Goal: Contribute content: Add original content to the website for others to see

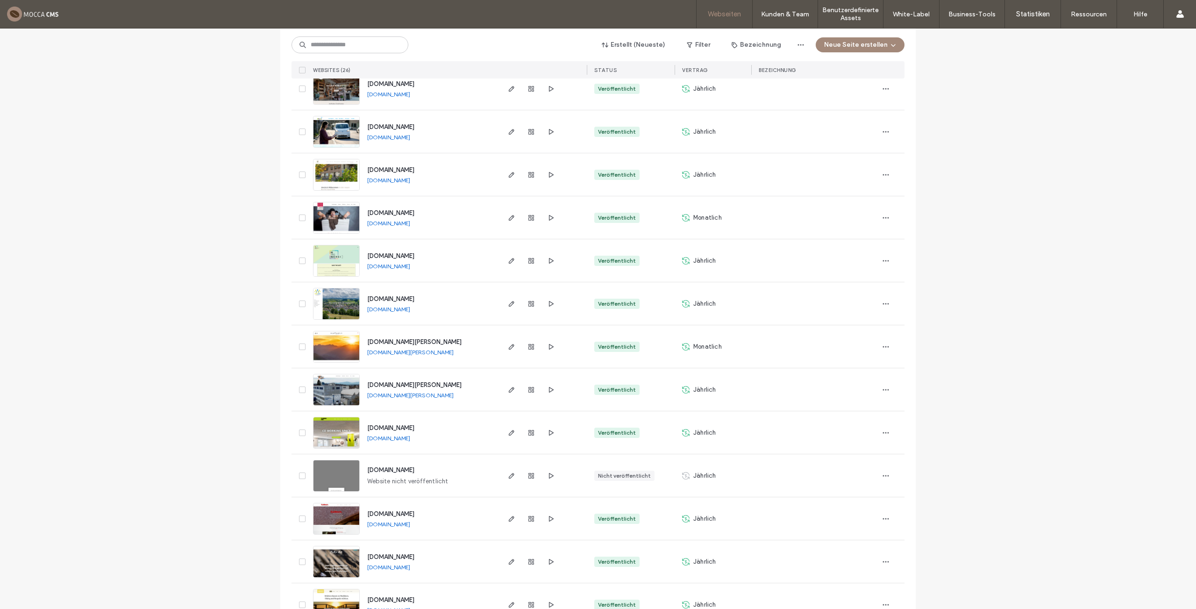
scroll to position [584, 0]
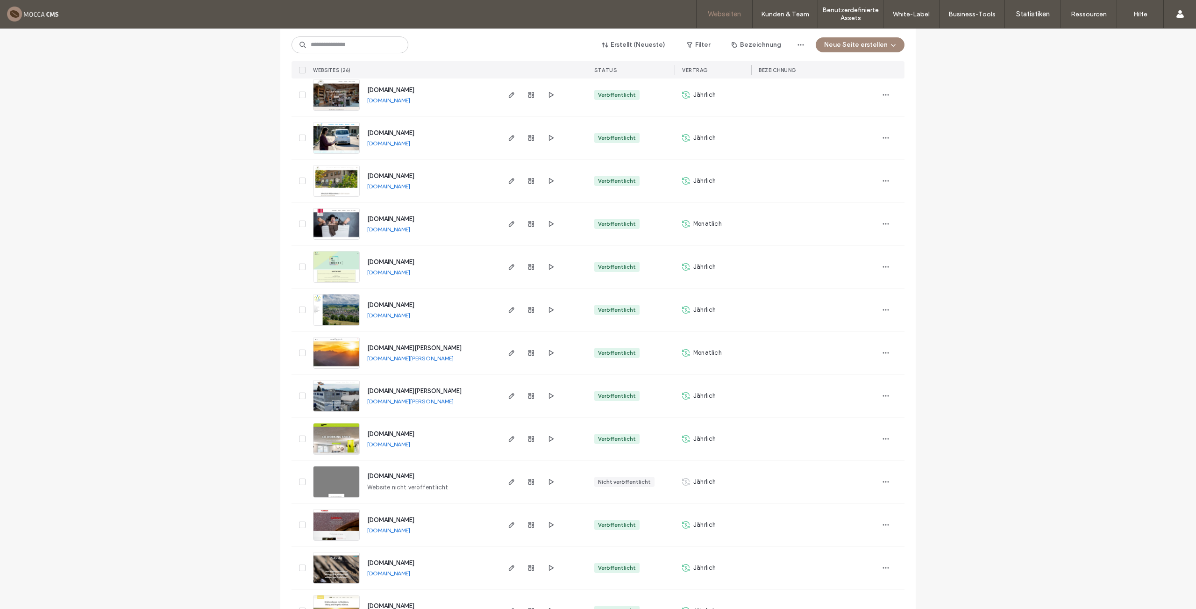
click at [325, 139] on img at bounding box center [337, 154] width 46 height 64
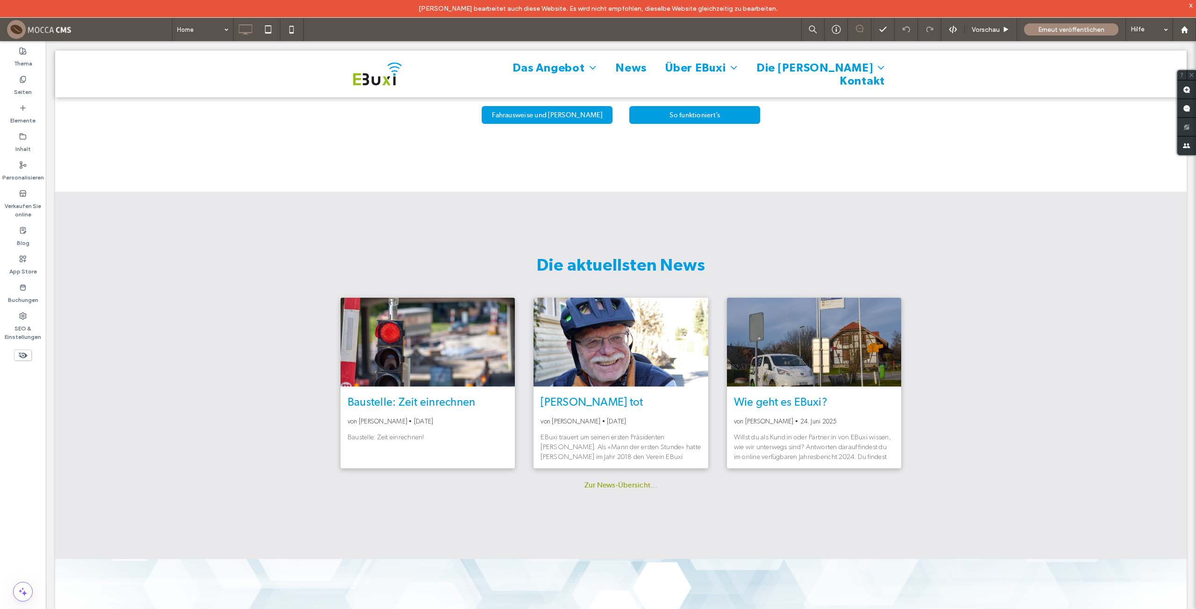
scroll to position [1594, 0]
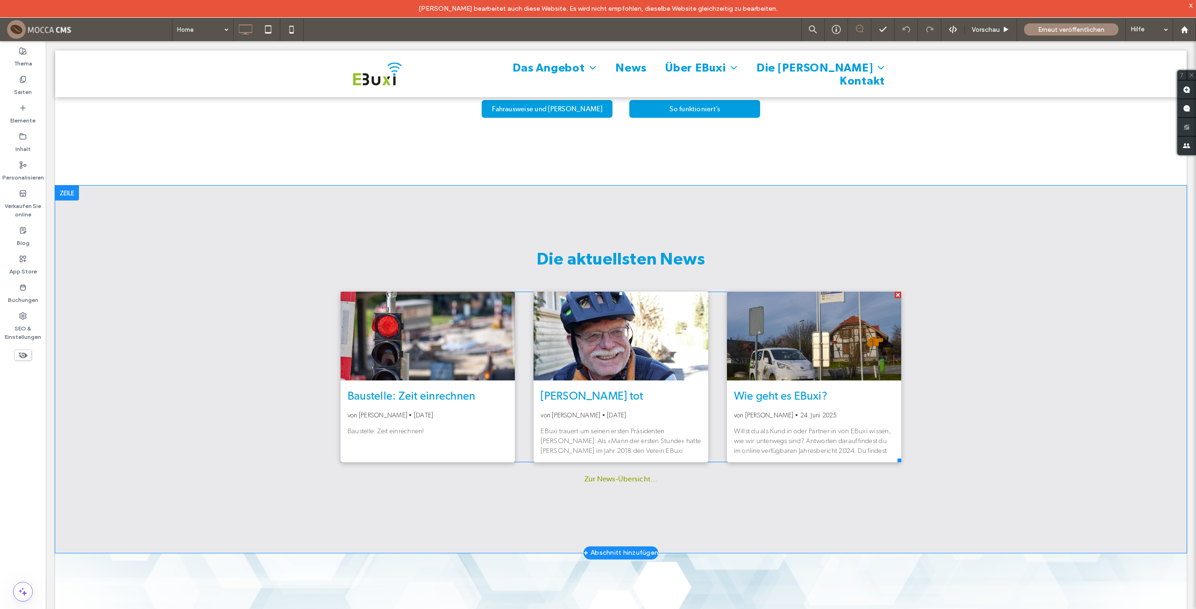
click at [471, 426] on div "Baustelle: Zeit einrechnen!" at bounding box center [428, 431] width 160 height 10
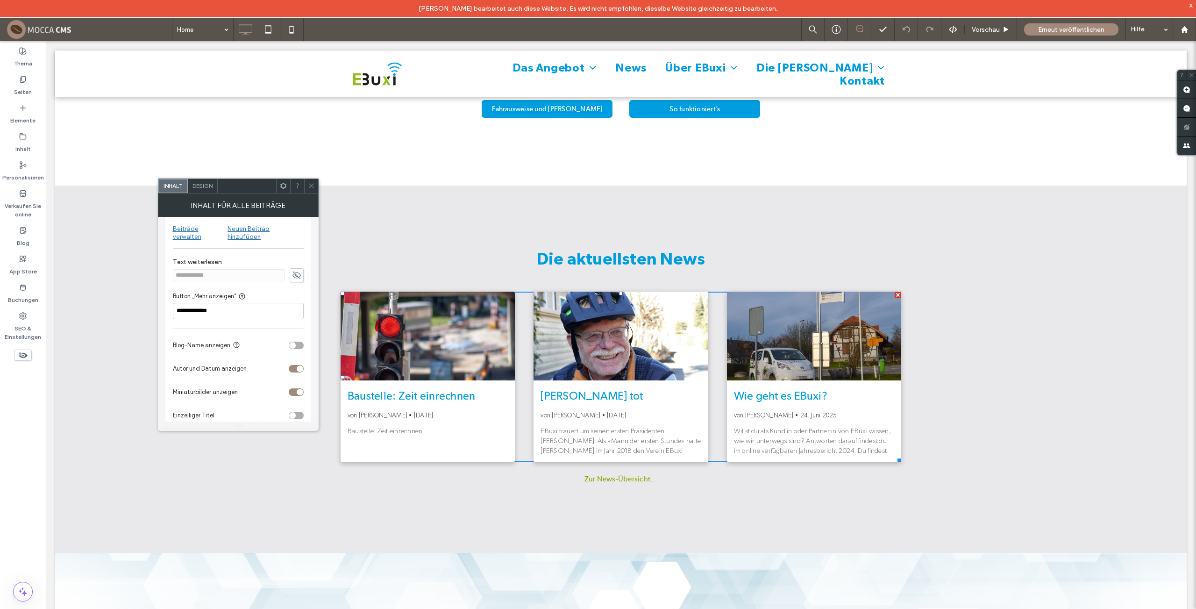
scroll to position [19, 0]
click at [310, 189] on icon at bounding box center [311, 185] width 7 height 7
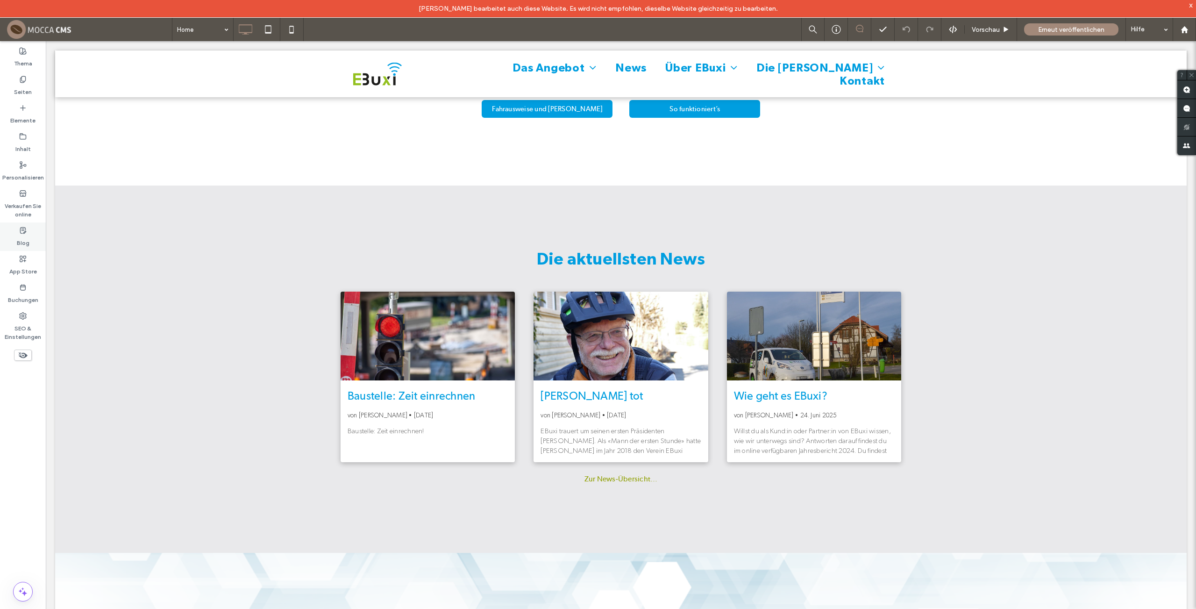
click at [29, 231] on div "Blog" at bounding box center [23, 236] width 46 height 29
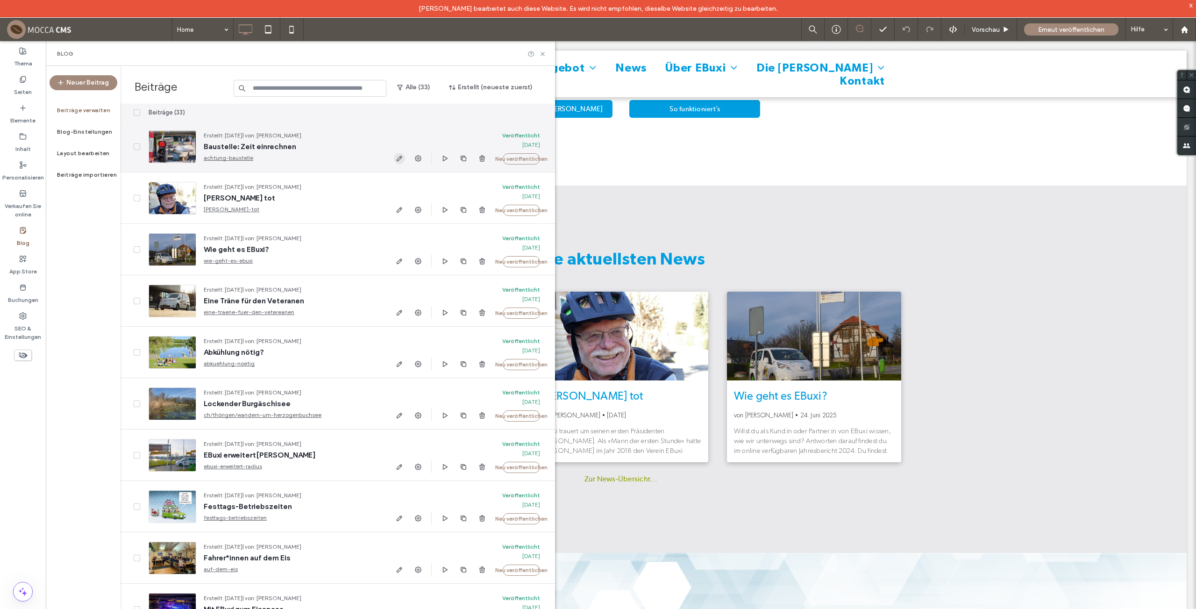
click at [396, 157] on icon "button" at bounding box center [399, 158] width 7 height 7
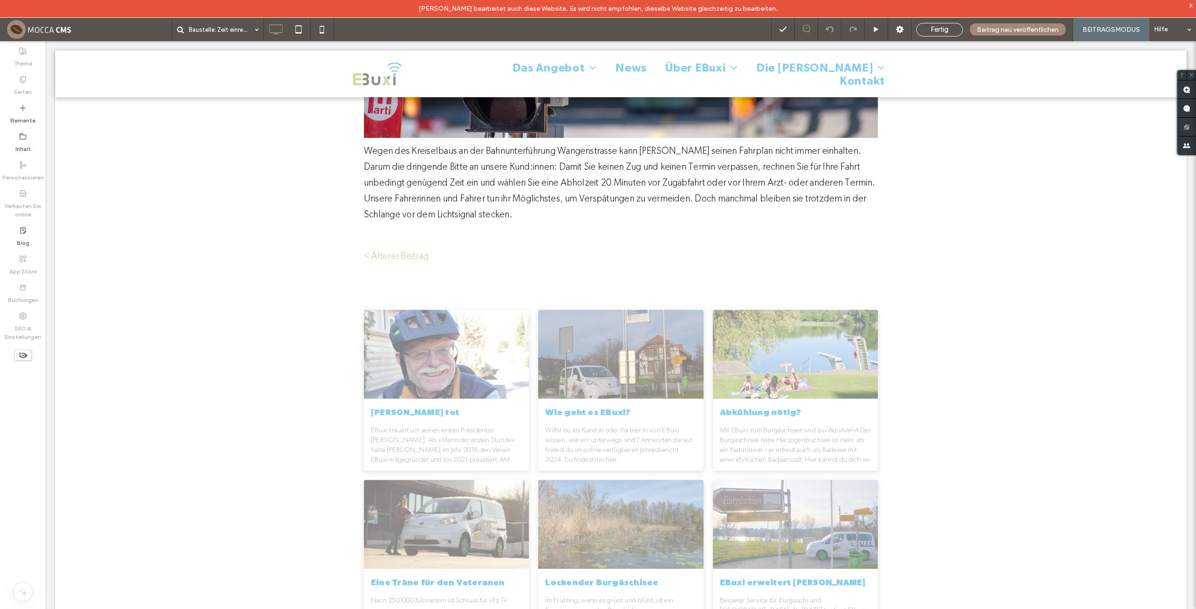
scroll to position [24, 0]
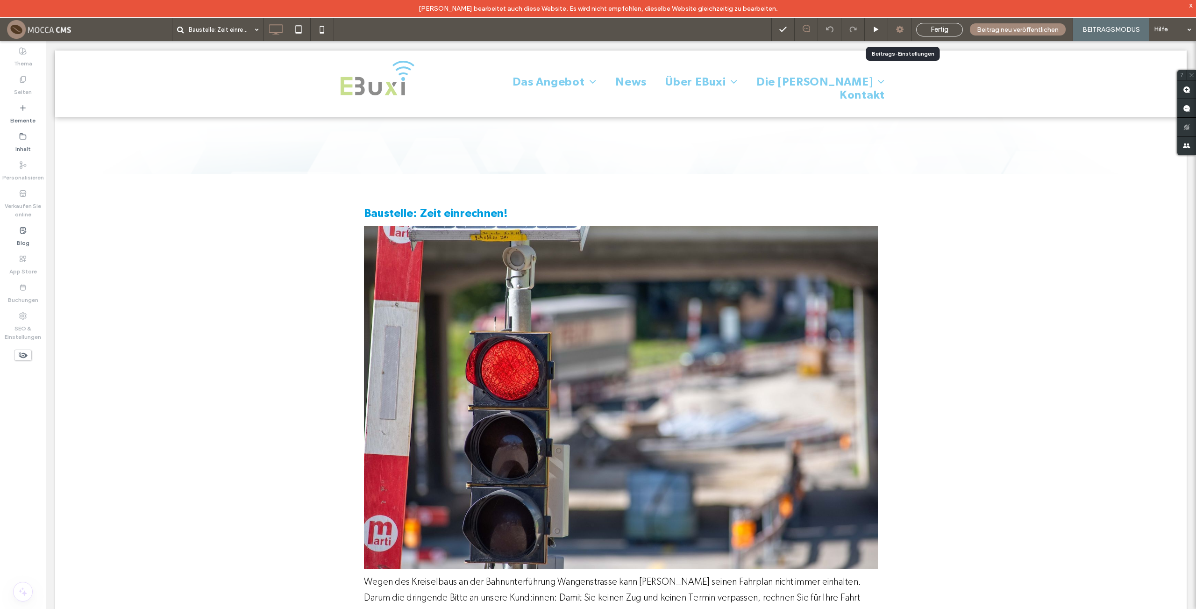
click at [899, 31] on icon at bounding box center [899, 29] width 9 height 9
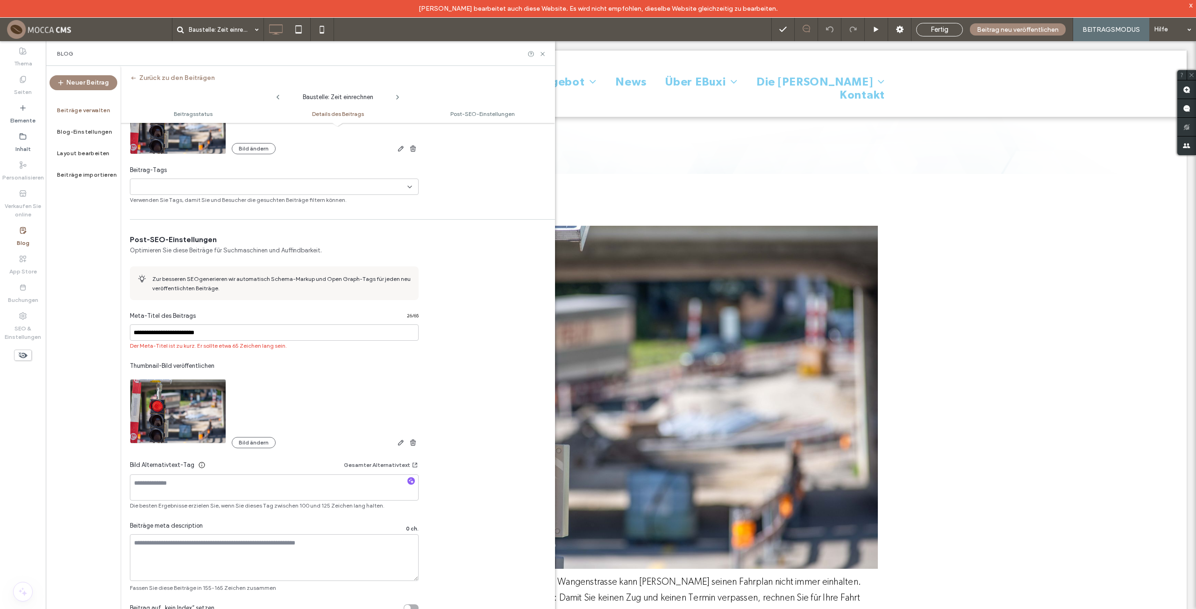
scroll to position [340, 0]
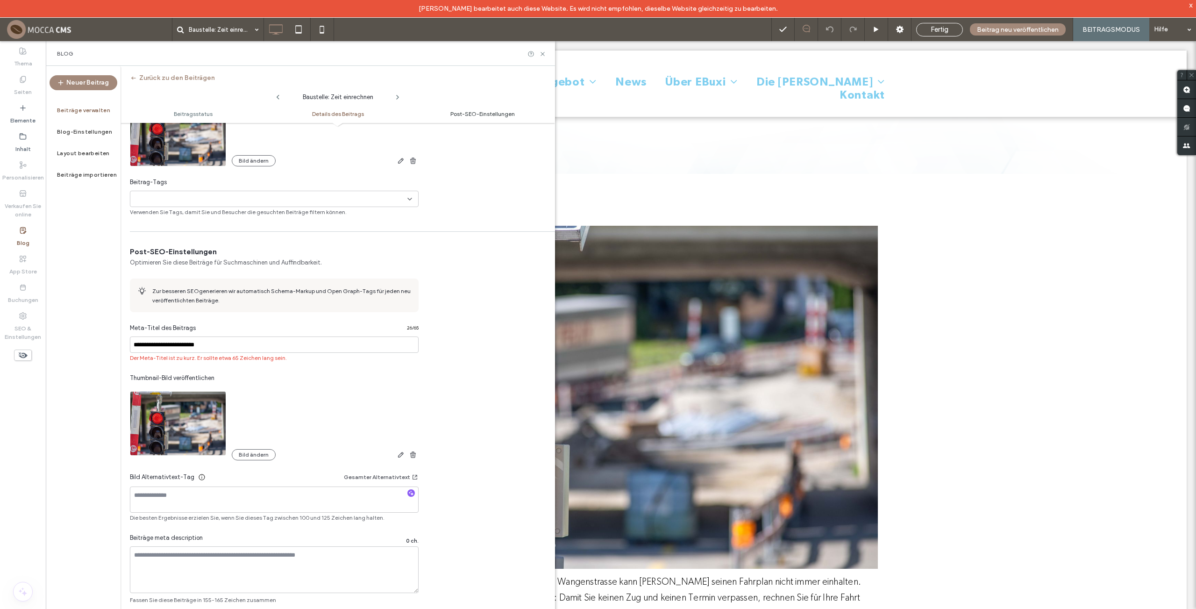
click at [484, 112] on span "Post-SEO-Einstellungen" at bounding box center [483, 113] width 64 height 7
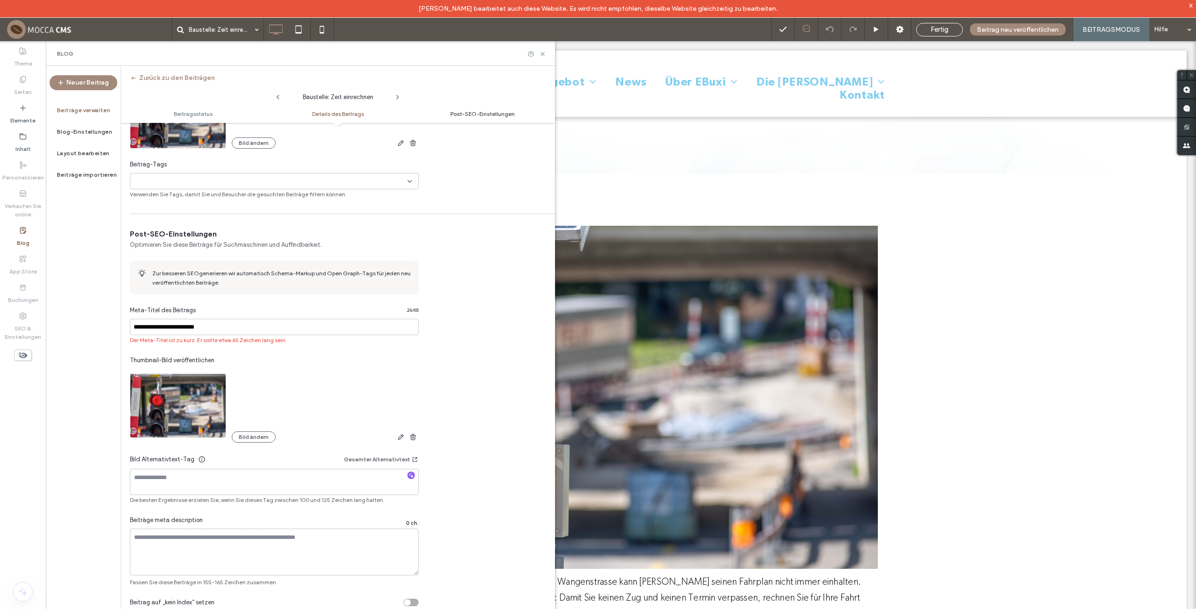
scroll to position [376, 0]
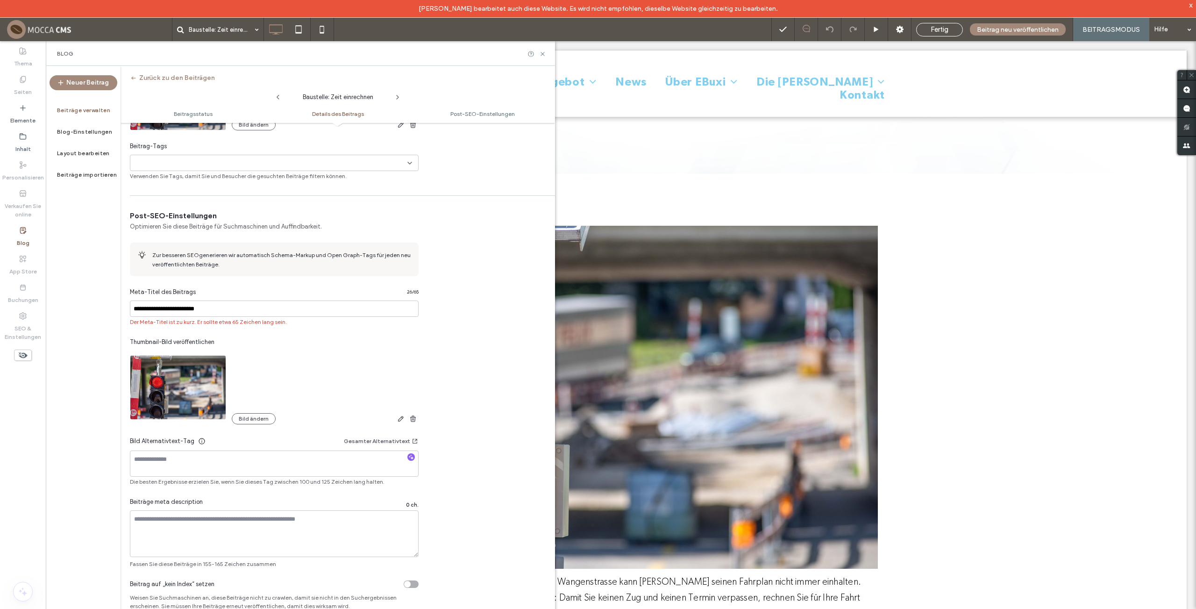
click at [327, 114] on span "Details des Beitrags" at bounding box center [338, 113] width 52 height 7
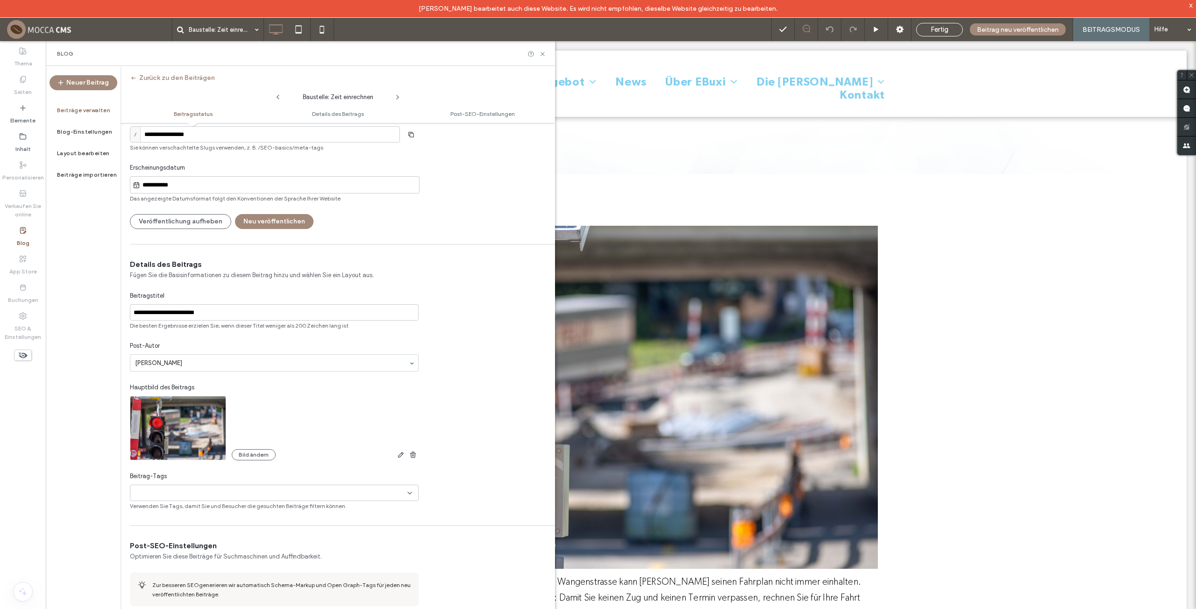
scroll to position [0, 0]
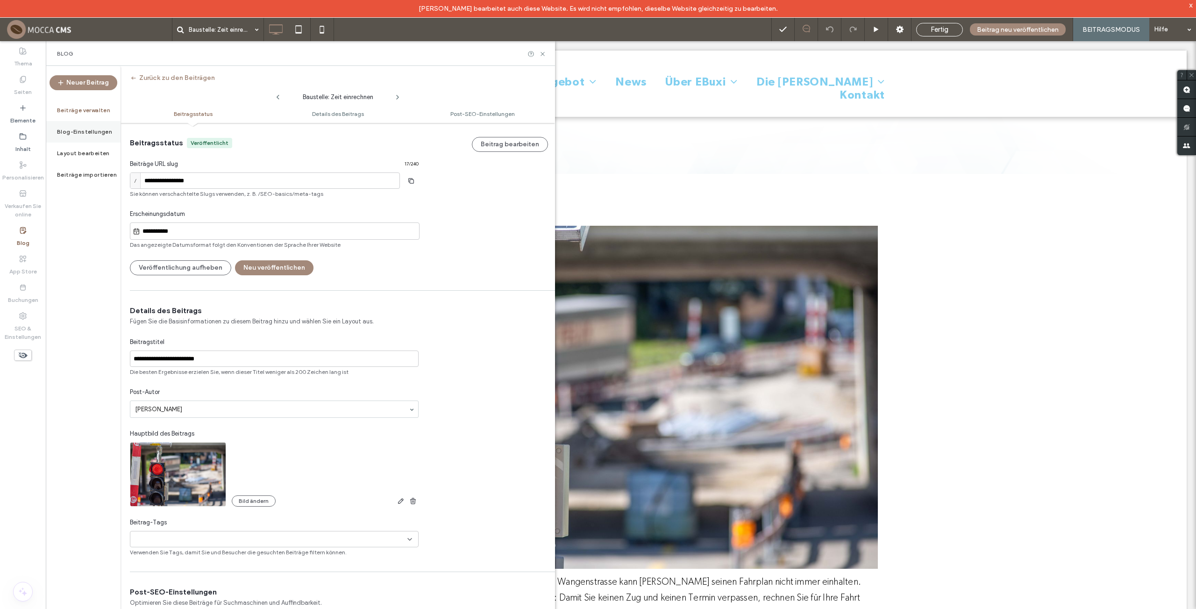
click at [90, 133] on label "Blog-Einstellungen" at bounding box center [84, 132] width 55 height 7
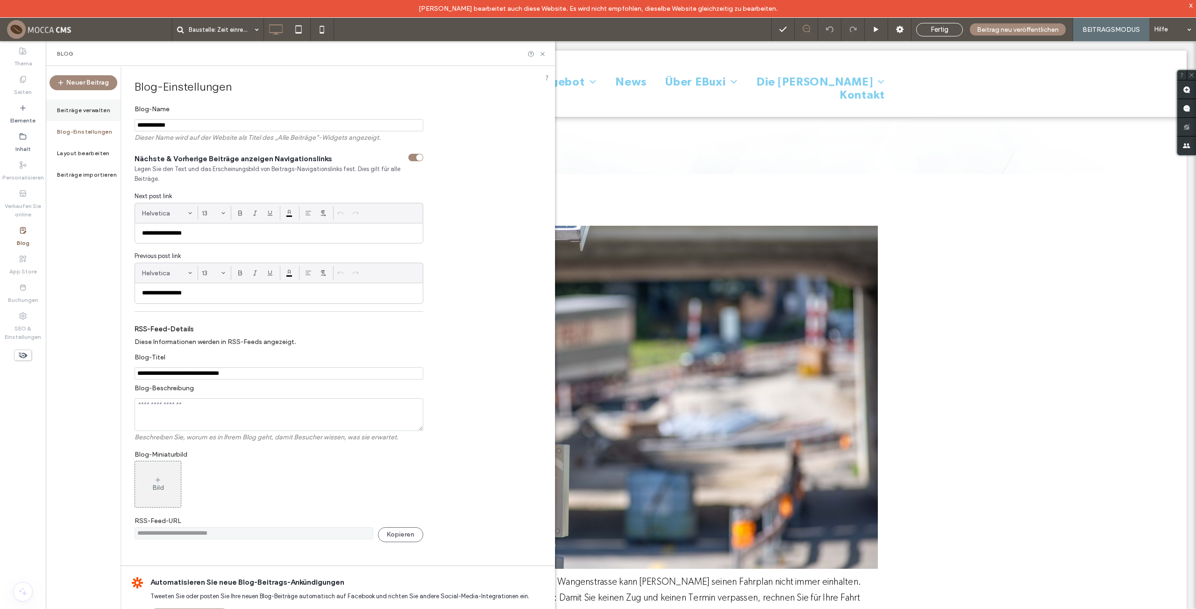
click at [87, 110] on label "Beiträge verwalten" at bounding box center [83, 110] width 53 height 7
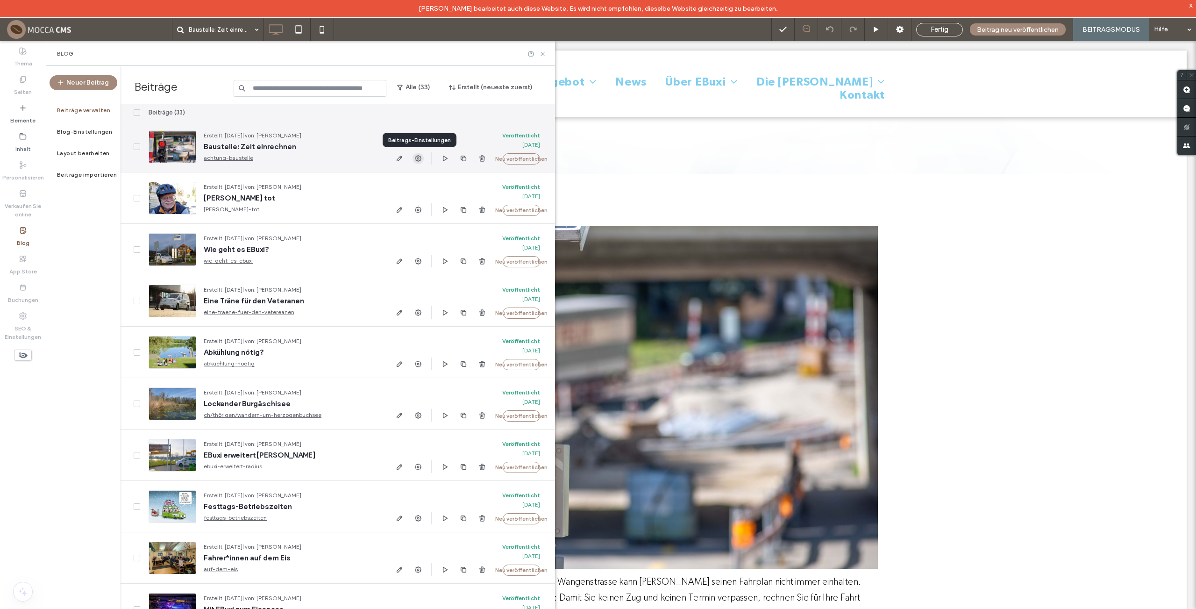
click at [422, 158] on icon "button" at bounding box center [418, 158] width 7 height 7
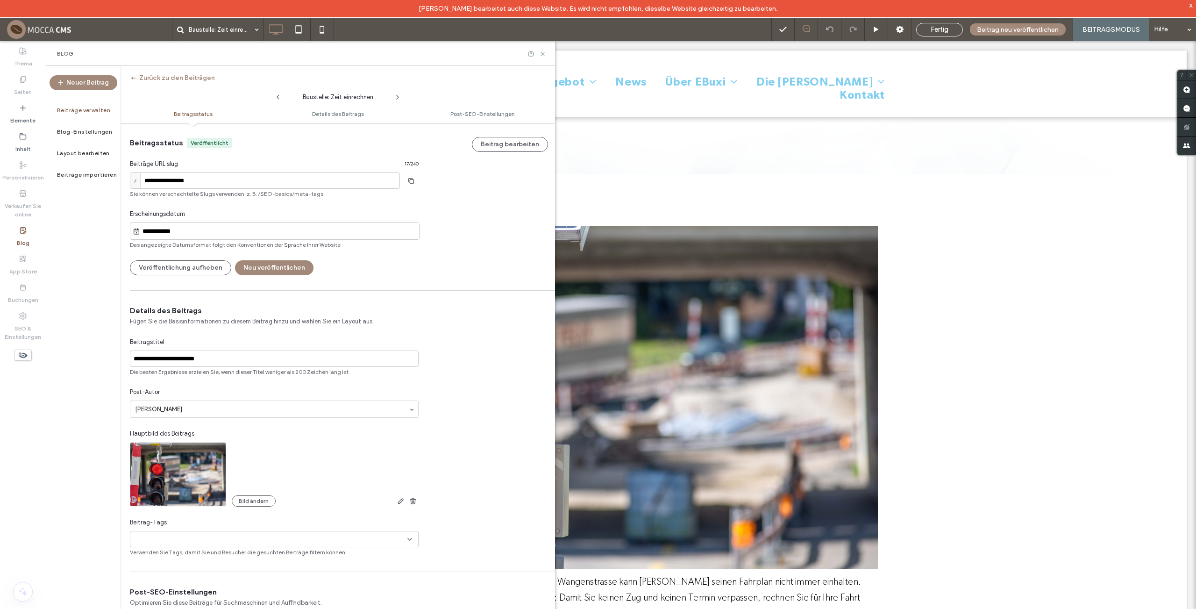
scroll to position [0, 0]
click at [487, 145] on button "Beitrag bearbeiten" at bounding box center [510, 143] width 76 height 15
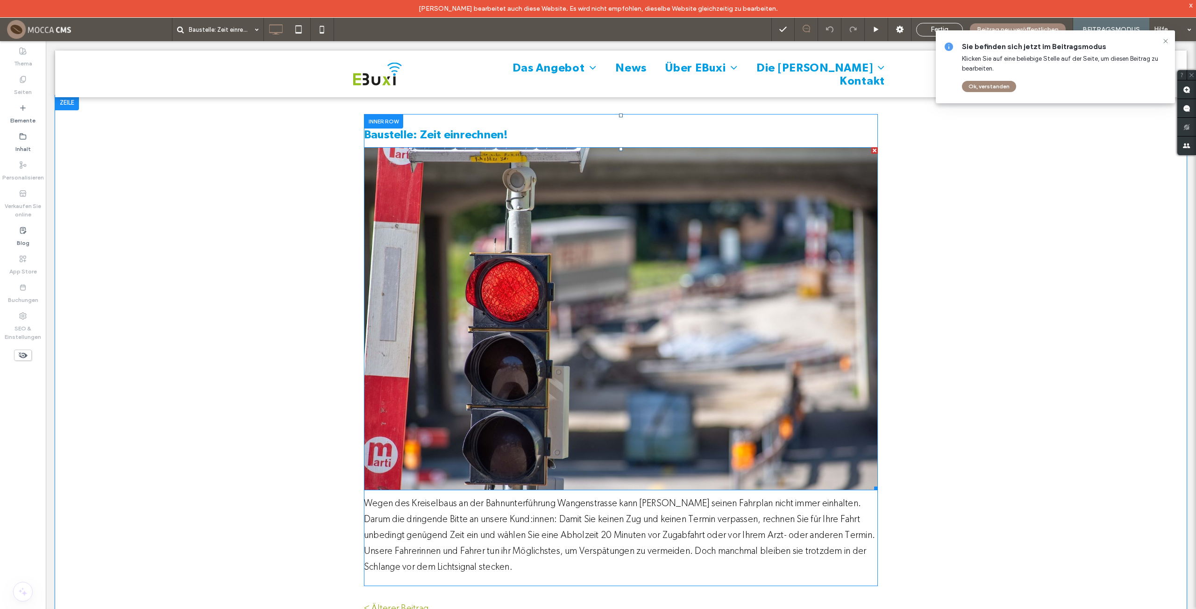
scroll to position [79, 0]
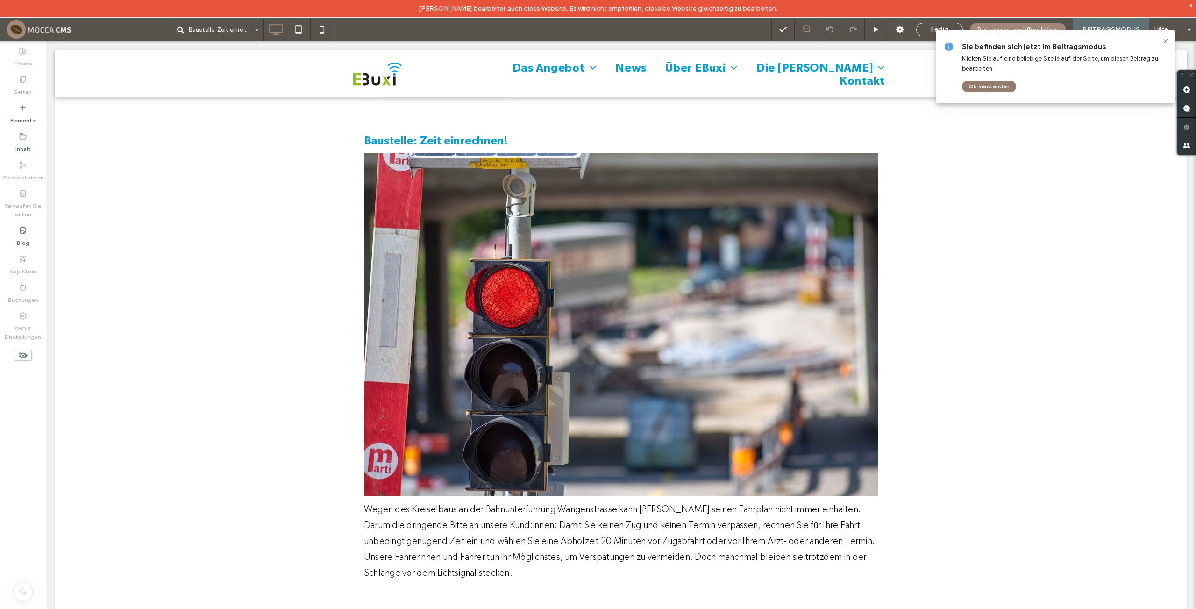
click at [994, 86] on button "Ok, verstanden" at bounding box center [989, 86] width 54 height 11
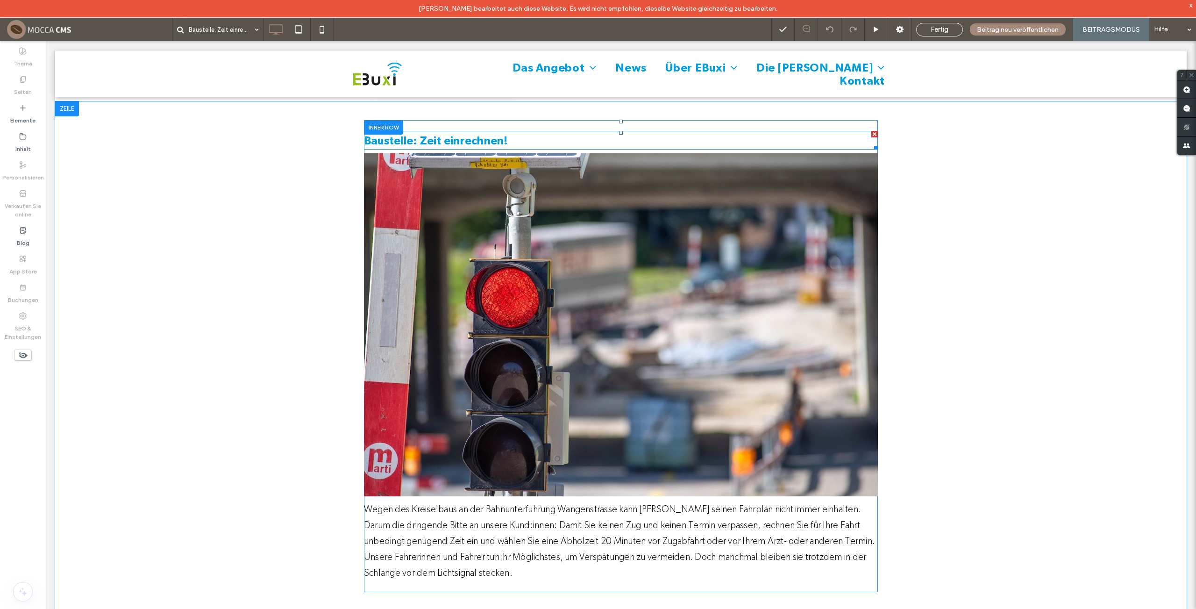
click at [677, 140] on h3 "Baustelle: Zeit einrechnen!" at bounding box center [621, 140] width 514 height 17
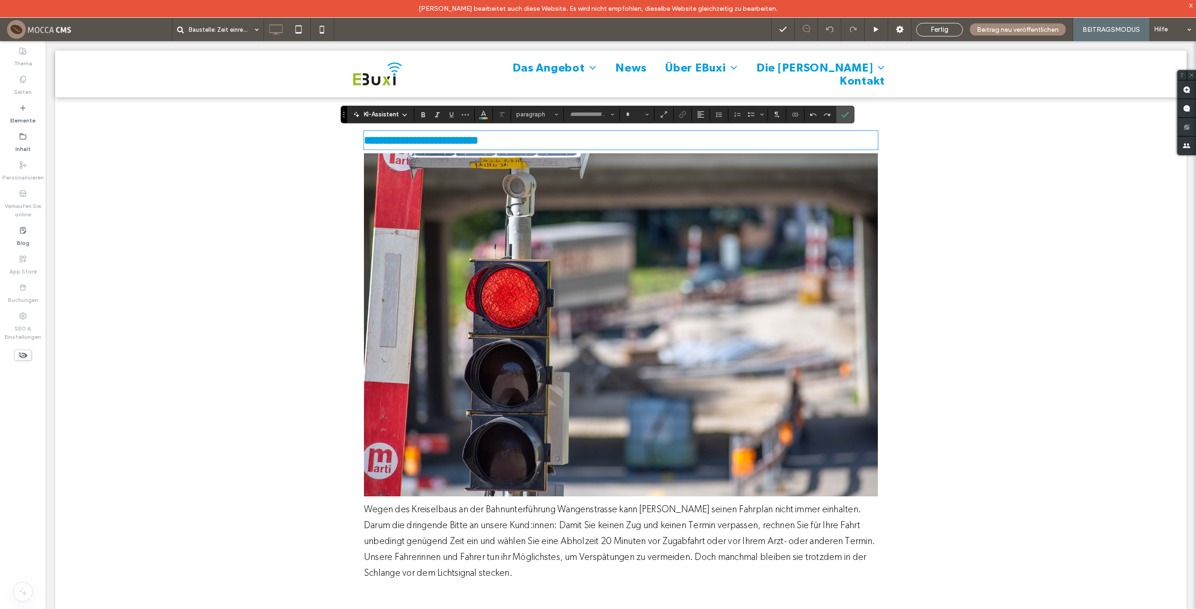
type input "******"
type input "**"
click at [842, 115] on icon "Bestätigen" at bounding box center [845, 114] width 7 height 7
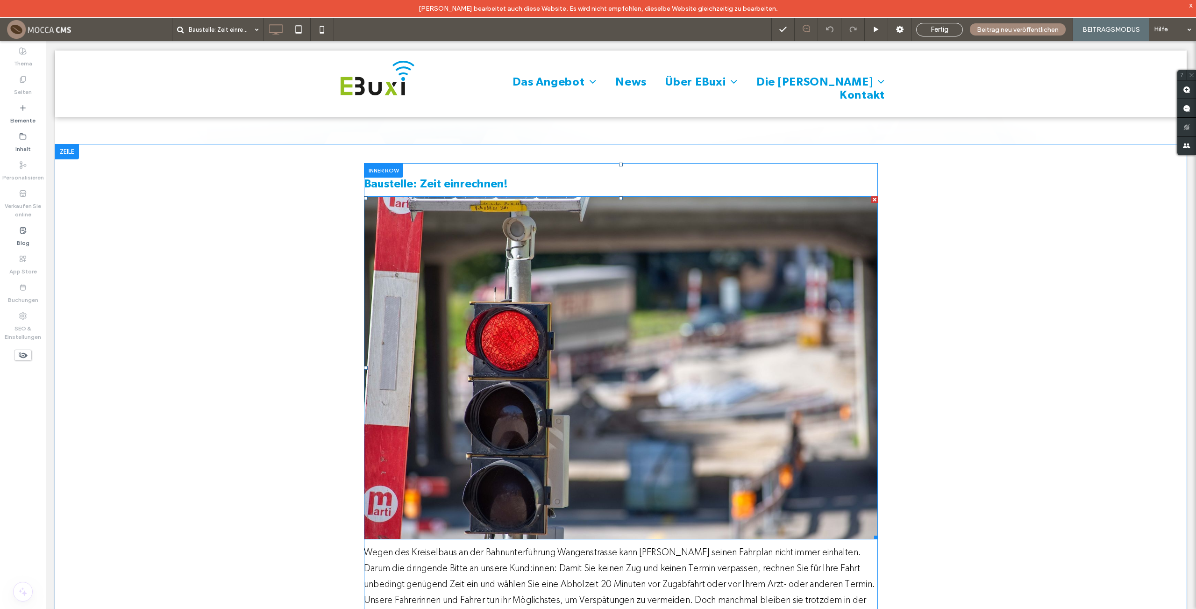
scroll to position [24, 0]
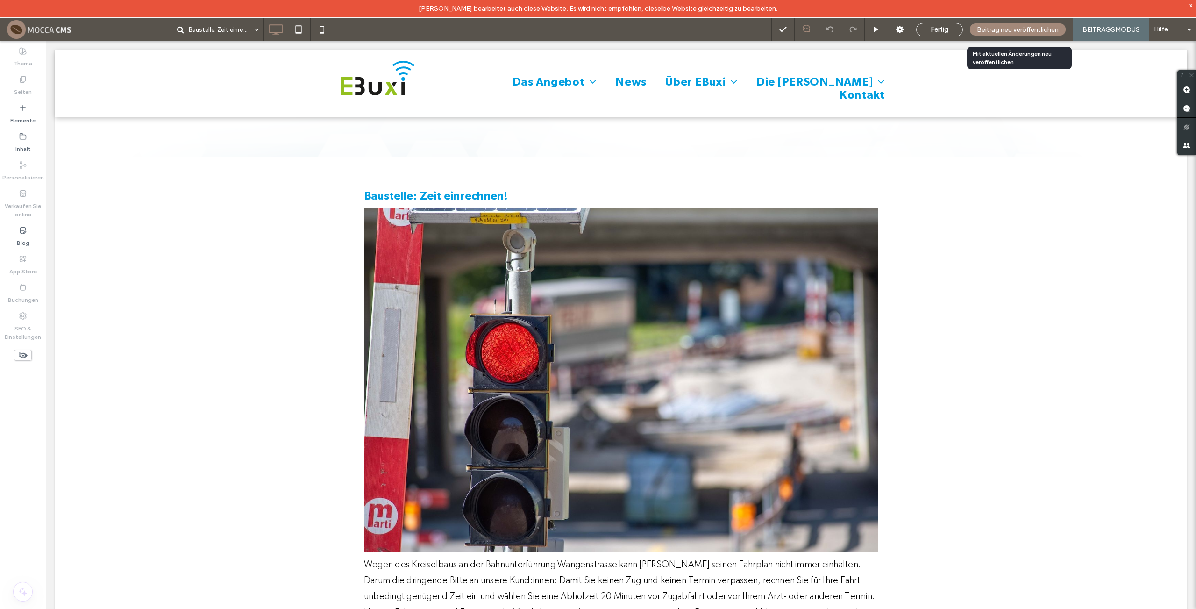
click at [1003, 30] on span "Beitrag neu veröffentlichen" at bounding box center [1018, 30] width 82 height 8
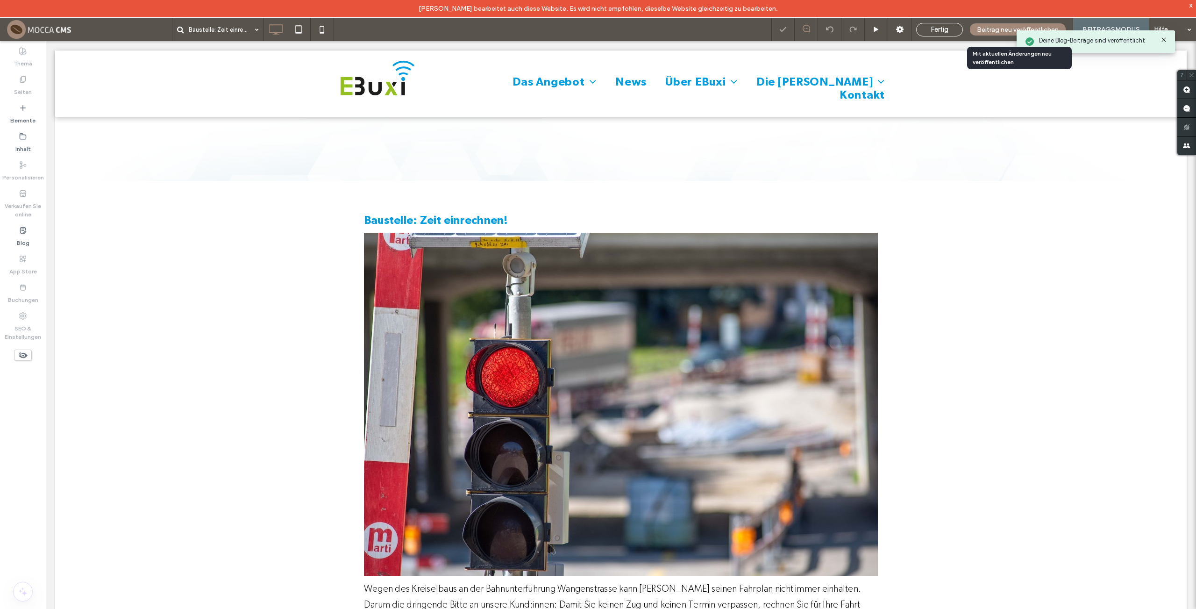
scroll to position [0, 0]
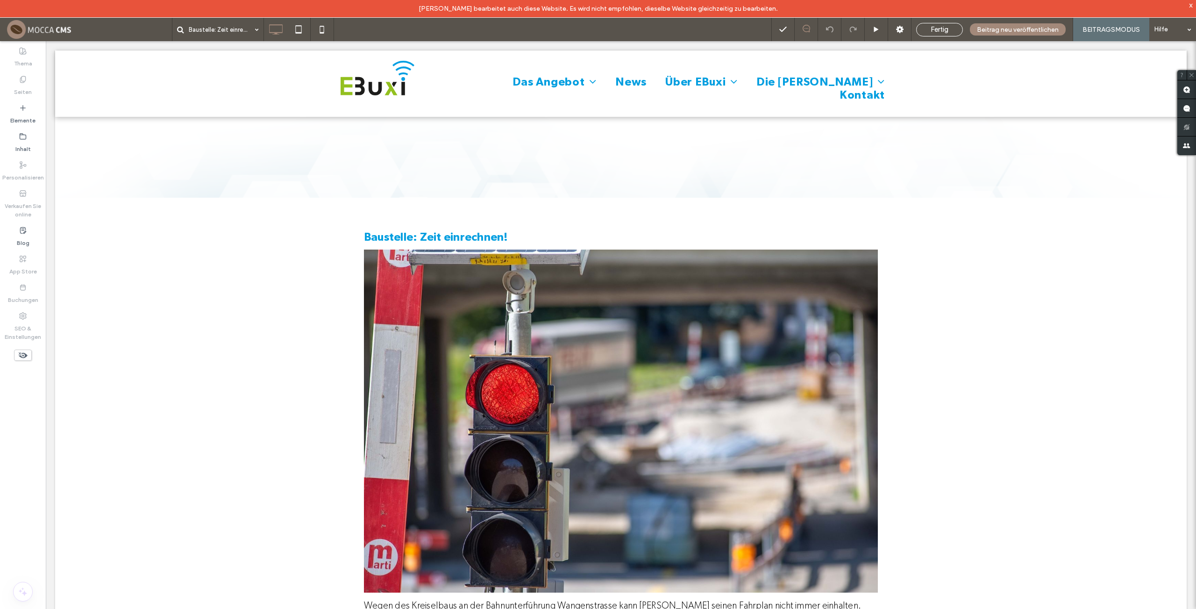
click at [361, 28] on div "Baustelle: Zeit einrechnen" at bounding box center [472, 29] width 600 height 23
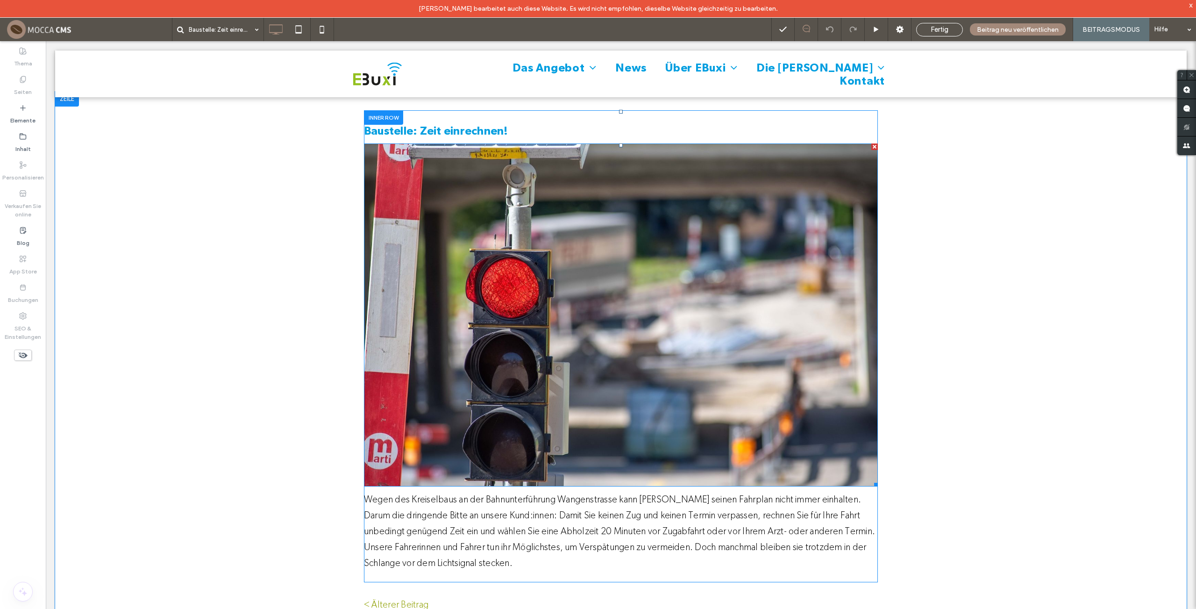
scroll to position [100, 0]
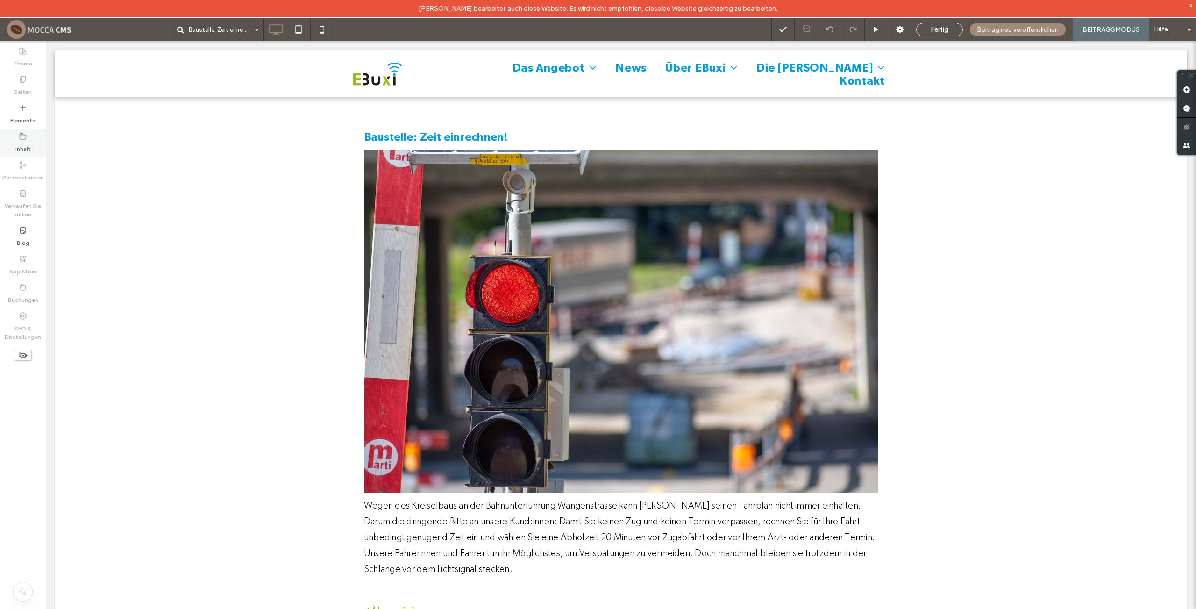
click at [21, 144] on label "Inhalt" at bounding box center [22, 146] width 15 height 13
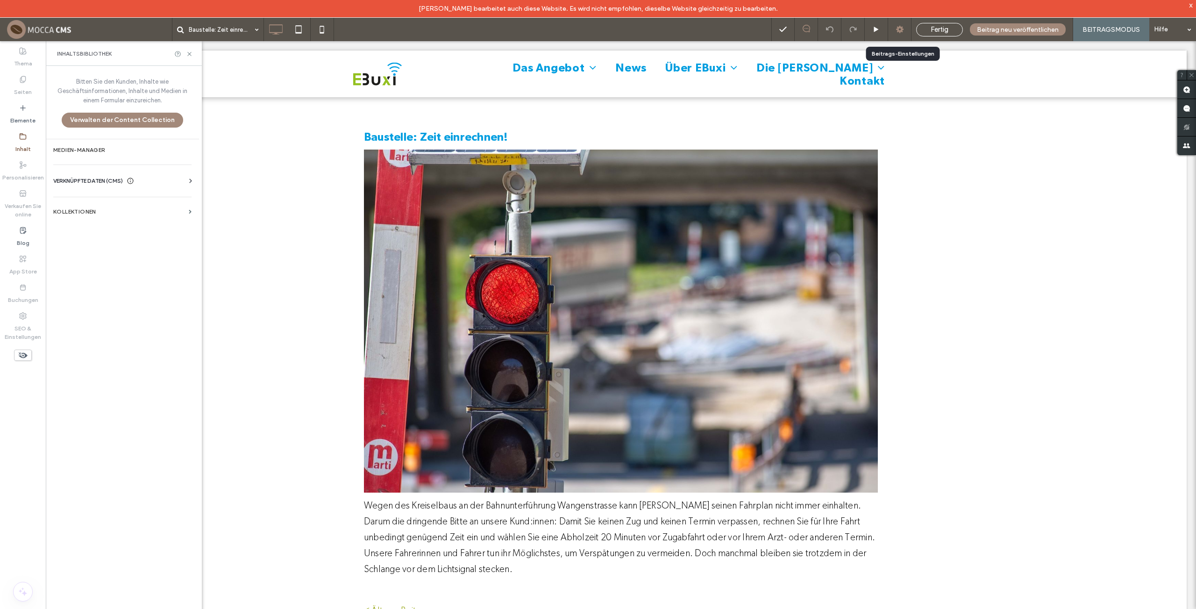
click at [898, 24] on div at bounding box center [899, 29] width 23 height 23
click at [903, 32] on icon at bounding box center [899, 29] width 9 height 9
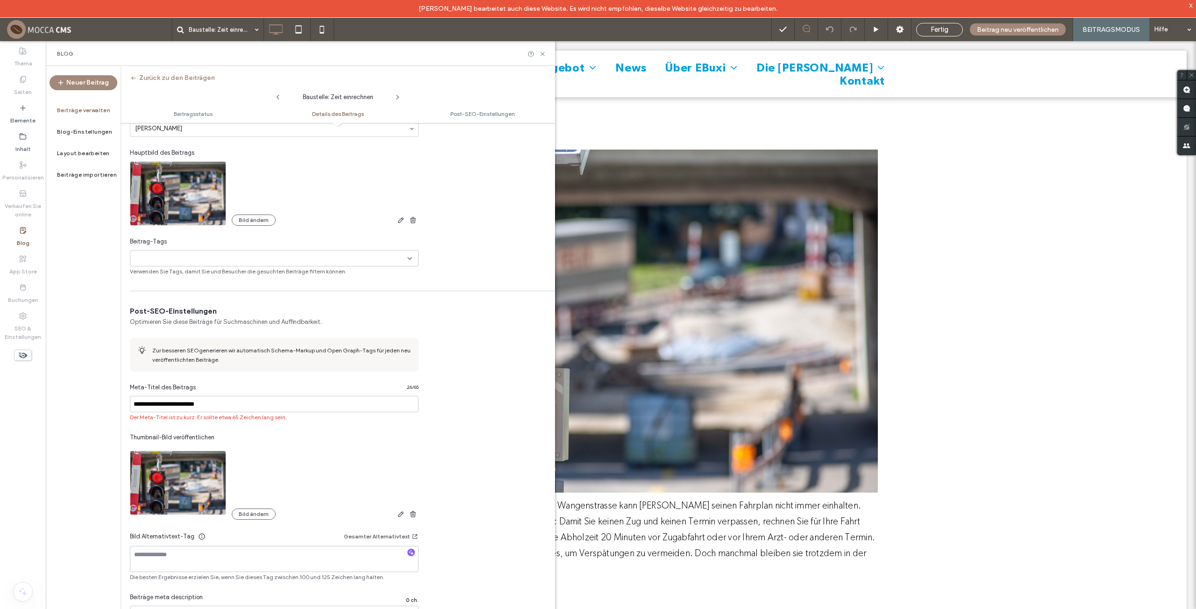
scroll to position [287, 0]
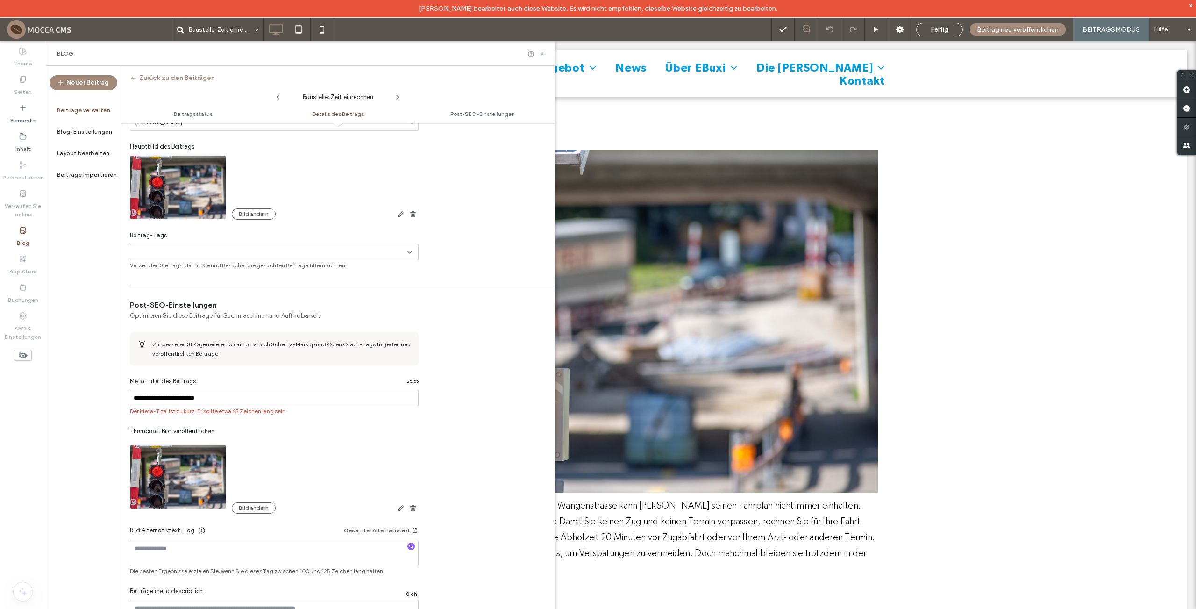
click at [275, 380] on div "Meta-Titel des Beitrags 26 / 65" at bounding box center [274, 383] width 289 height 13
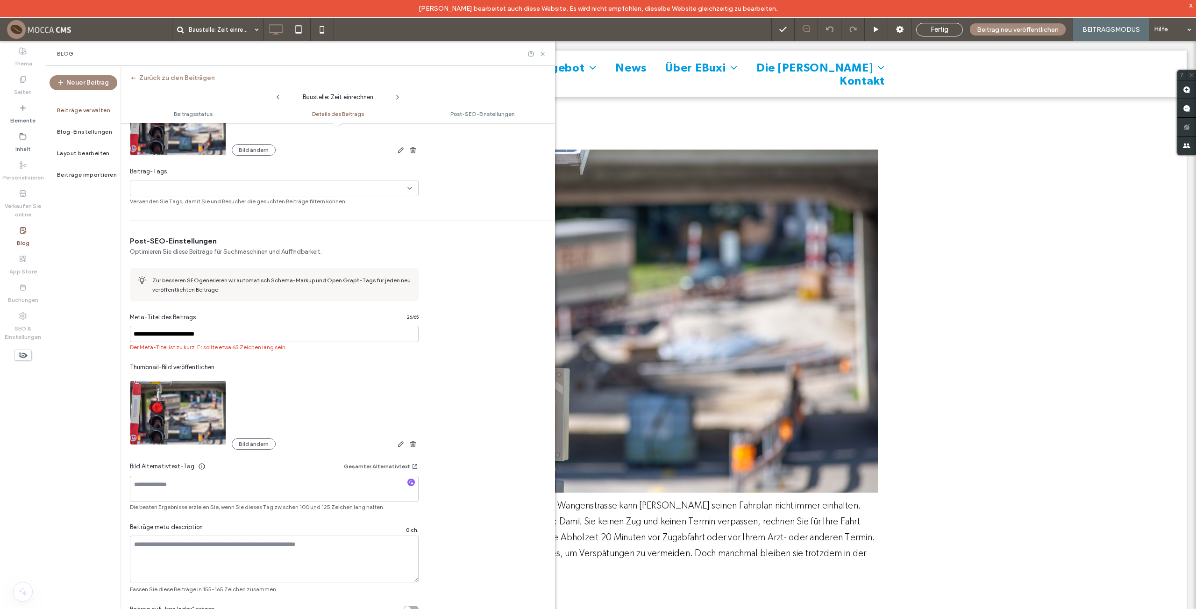
scroll to position [376, 0]
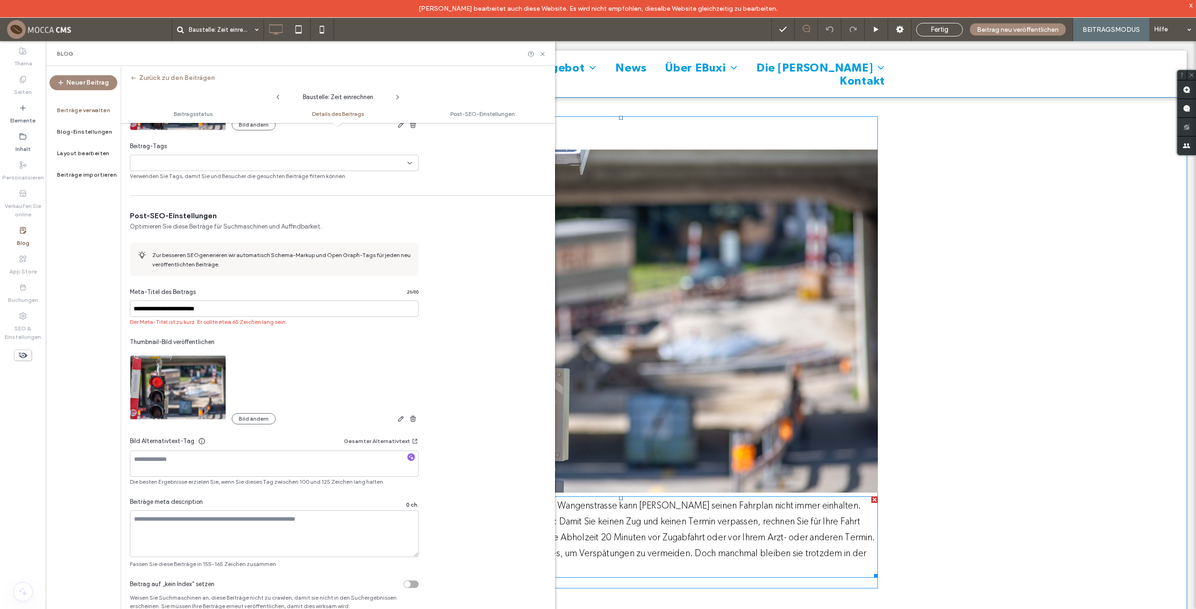
click at [616, 543] on span "Wegen des Kreiselbaus an der Bahnunterführung Wangenstrasse kann [PERSON_NAME] …" at bounding box center [619, 537] width 511 height 75
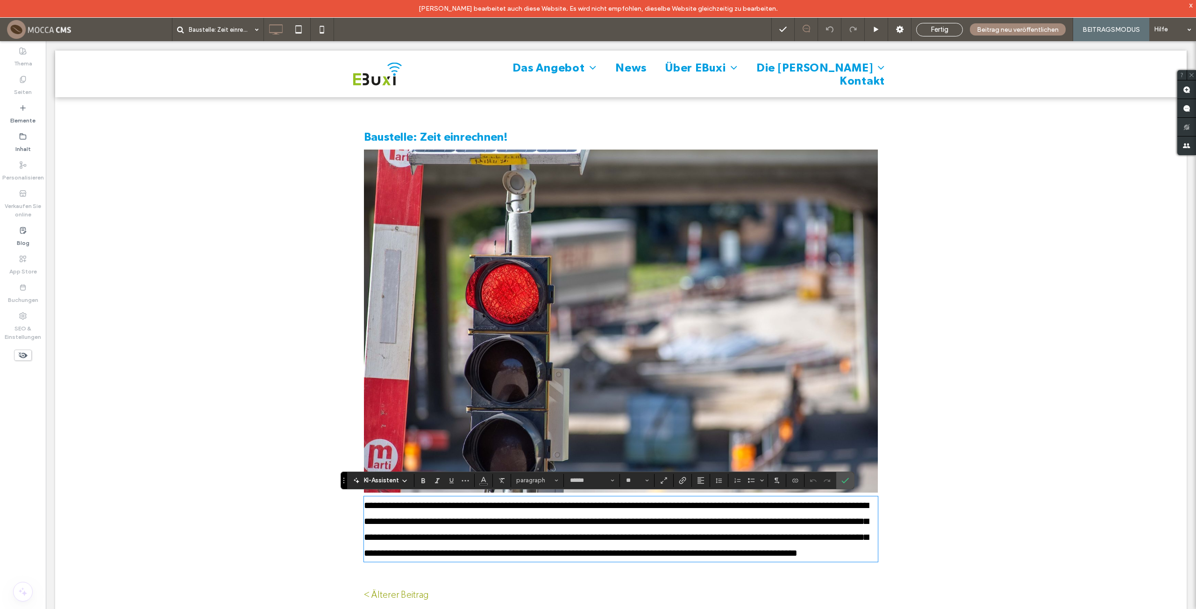
click at [551, 530] on p "**********" at bounding box center [621, 529] width 514 height 64
drag, startPoint x: 808, startPoint y: 509, endPoint x: 370, endPoint y: 486, distance: 438.5
click at [370, 497] on div "**********" at bounding box center [621, 529] width 514 height 64
copy span "**********"
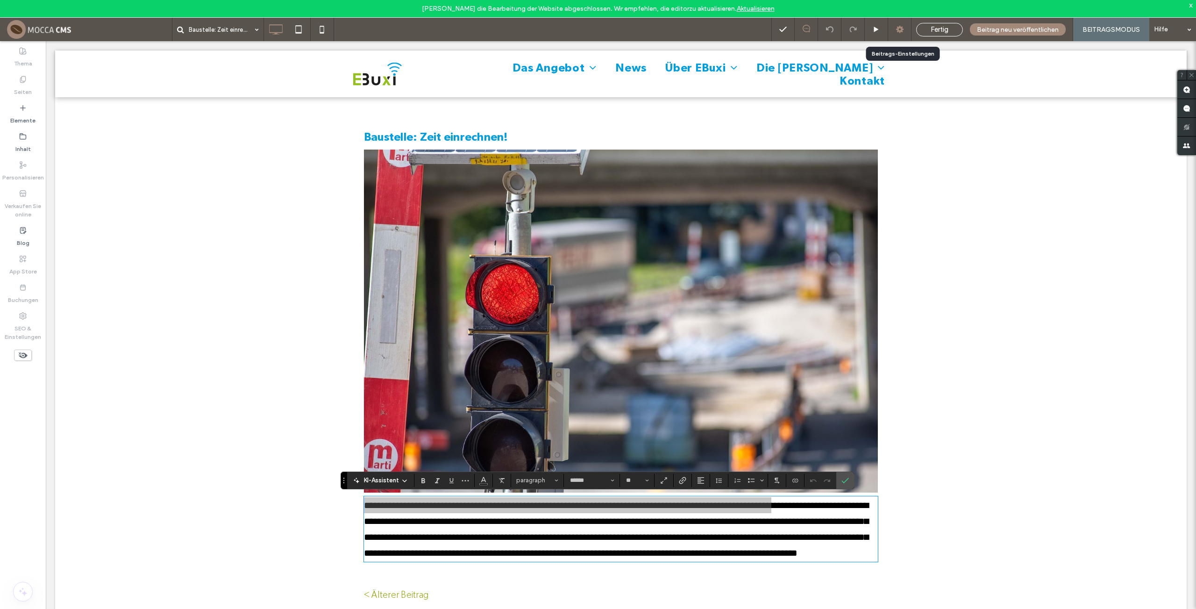
click at [903, 33] on icon at bounding box center [899, 29] width 9 height 9
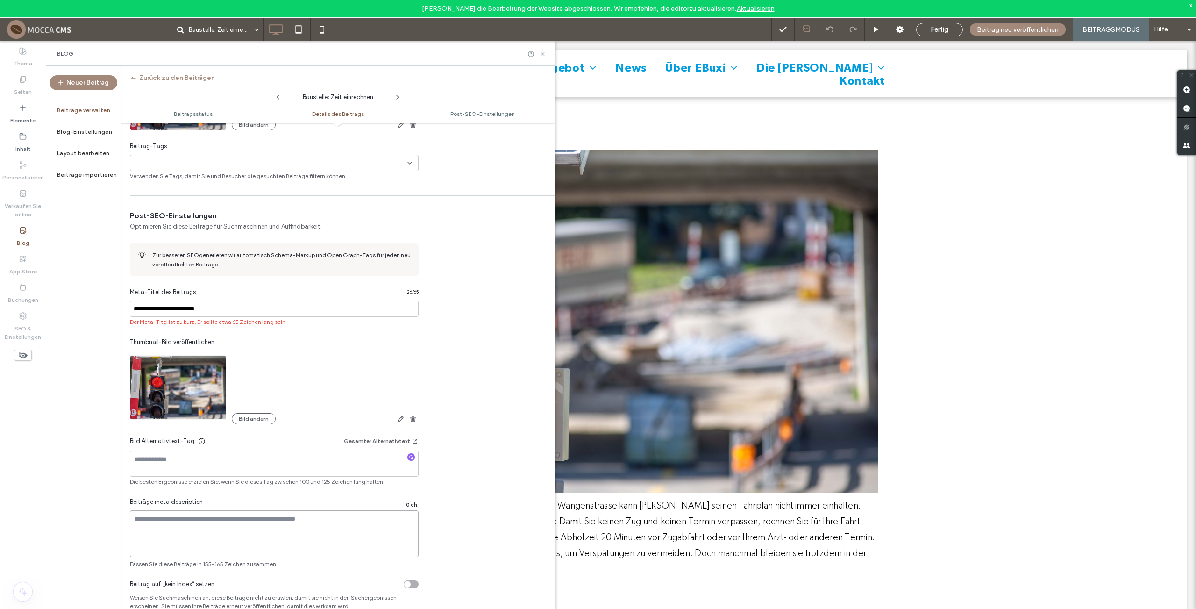
click at [218, 515] on textarea at bounding box center [274, 533] width 289 height 47
paste textarea "**********"
type textarea "**********"
click at [222, 477] on textarea at bounding box center [274, 464] width 289 height 26
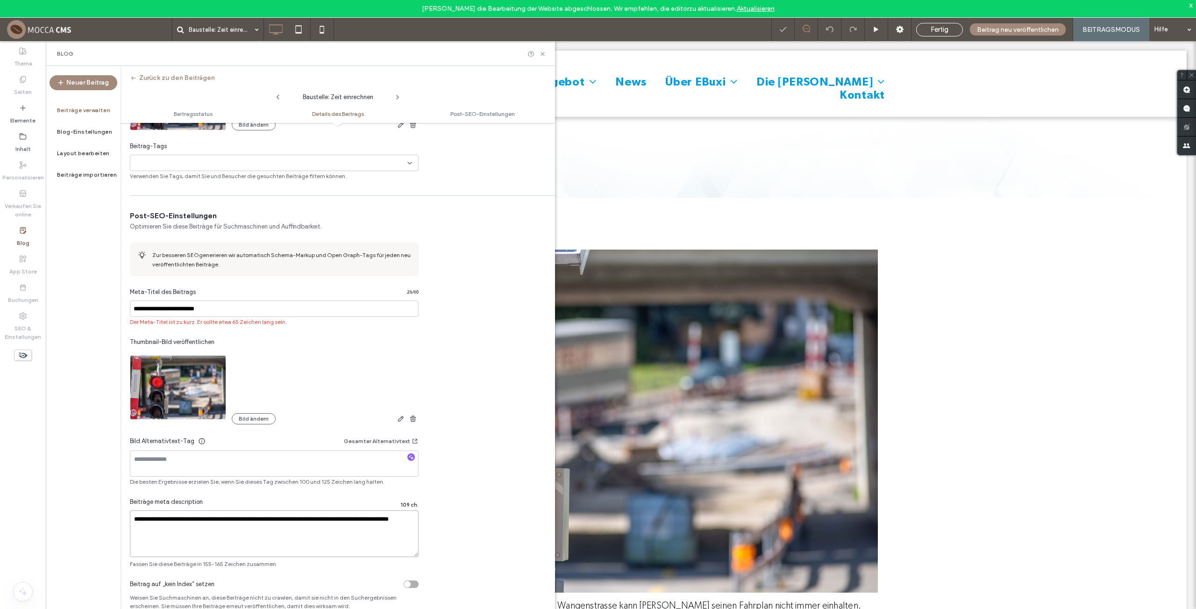
scroll to position [0, 0]
drag, startPoint x: 200, startPoint y: 535, endPoint x: 107, endPoint y: 522, distance: 94.8
click at [130, 522] on textarea "**********" at bounding box center [274, 533] width 289 height 47
click at [1033, 29] on span "Beitrag neu veröffentlichen" at bounding box center [1018, 30] width 82 height 8
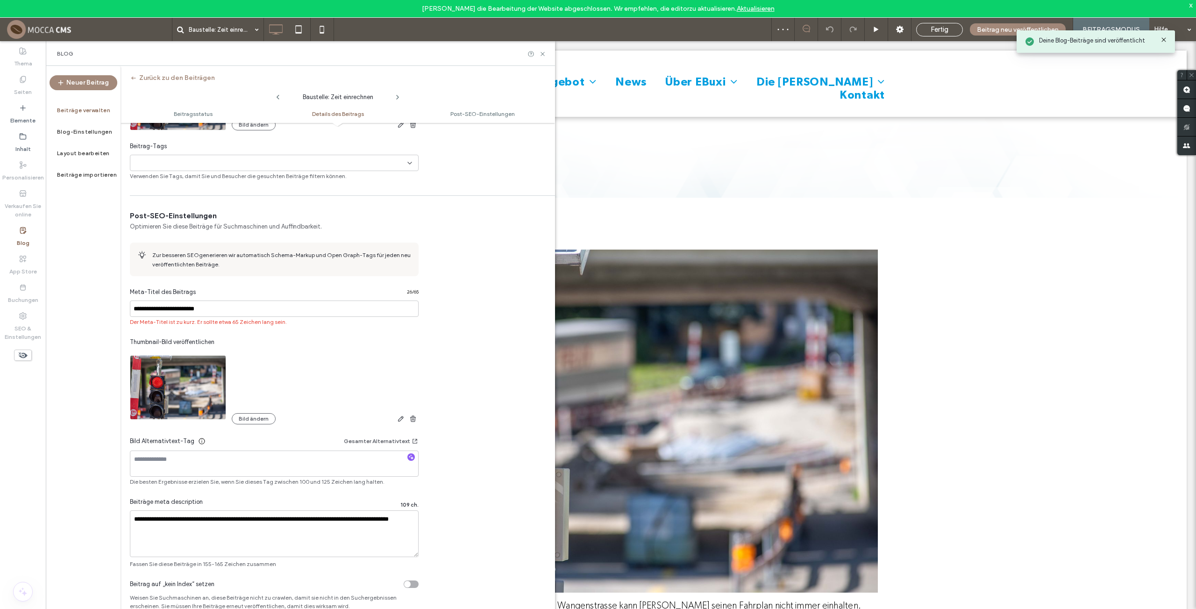
scroll to position [0, 0]
click at [195, 530] on textarea "**********" at bounding box center [274, 533] width 289 height 47
click at [543, 53] on icon at bounding box center [542, 53] width 7 height 7
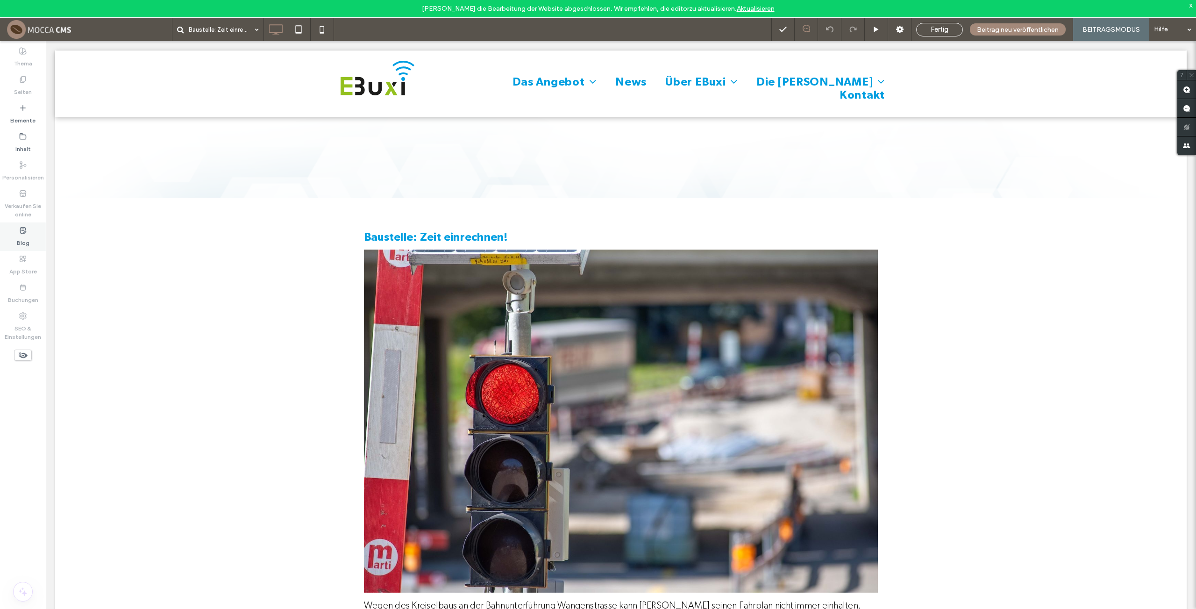
click at [23, 235] on label "Blog" at bounding box center [23, 240] width 13 height 13
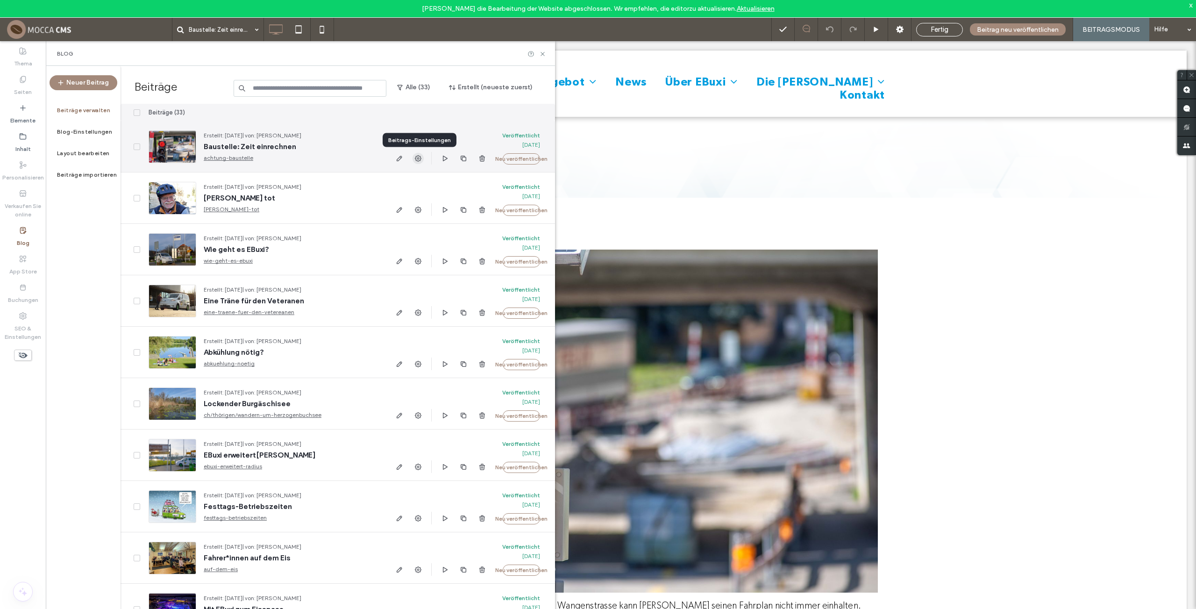
click at [419, 159] on use "button" at bounding box center [418, 158] width 7 height 7
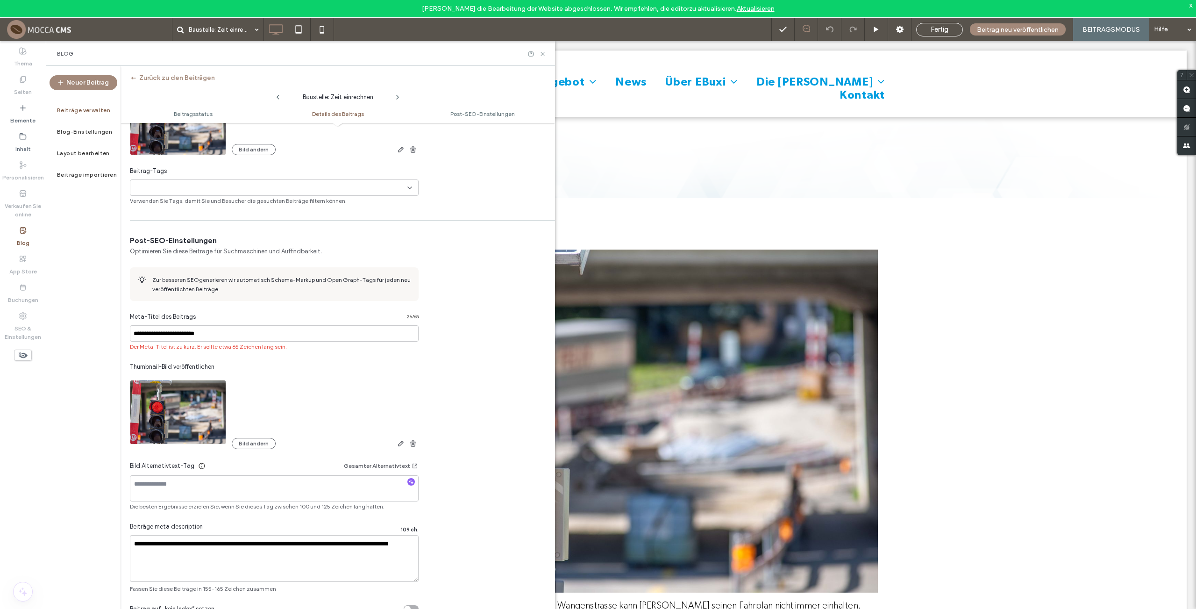
scroll to position [376, 0]
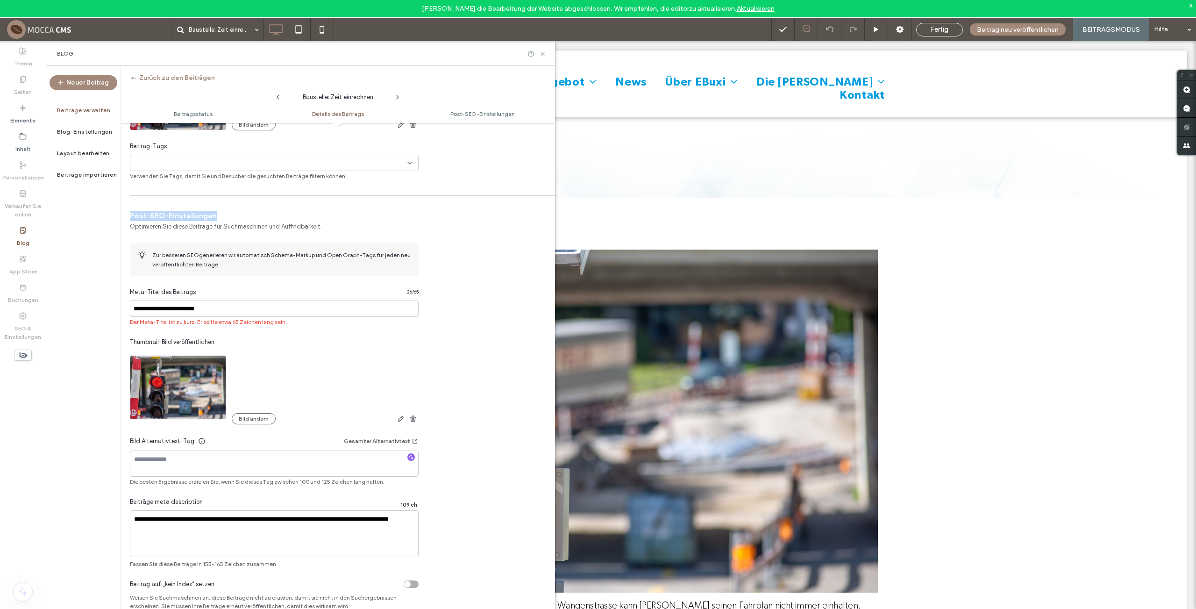
drag, startPoint x: 130, startPoint y: 215, endPoint x: 230, endPoint y: 218, distance: 99.6
click at [230, 218] on span "Post-SEO-Einstellungen" at bounding box center [274, 216] width 289 height 10
drag, startPoint x: 129, startPoint y: 501, endPoint x: 210, endPoint y: 504, distance: 80.9
click at [210, 504] on div "**********" at bounding box center [275, 390] width 308 height 358
click at [210, 504] on div "Beiträge meta description 109 ch." at bounding box center [274, 503] width 289 height 13
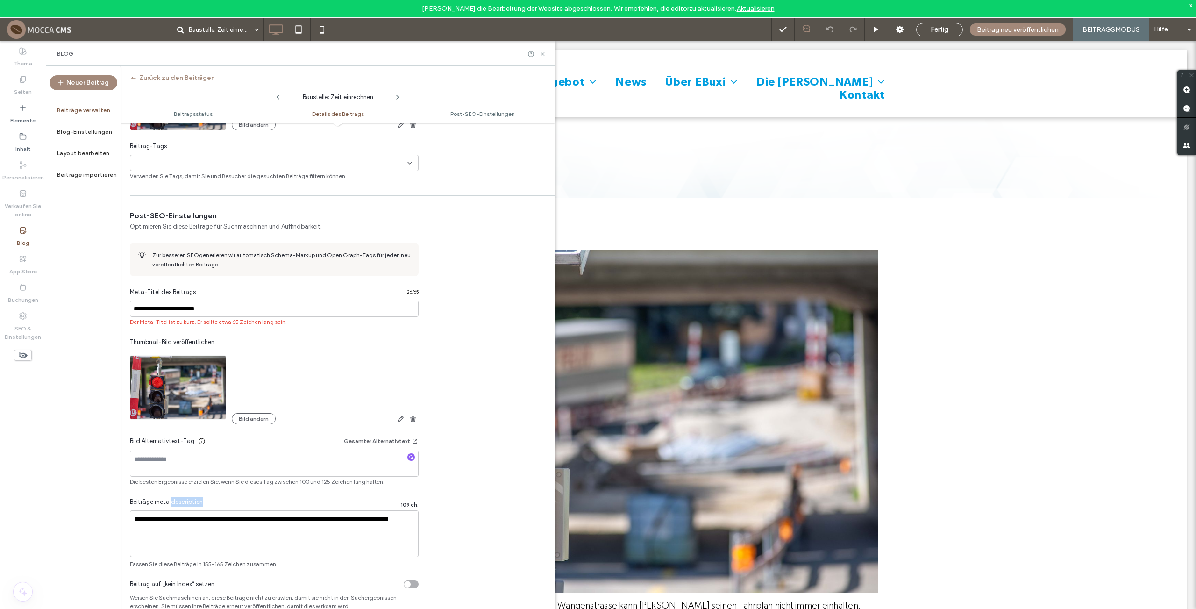
click at [210, 504] on div "Beiträge meta description 109 ch." at bounding box center [274, 503] width 289 height 13
click at [262, 531] on textarea "**********" at bounding box center [274, 533] width 289 height 47
click at [948, 33] on span "Fertig" at bounding box center [940, 29] width 18 height 8
